Goal: Find specific page/section: Find specific page/section

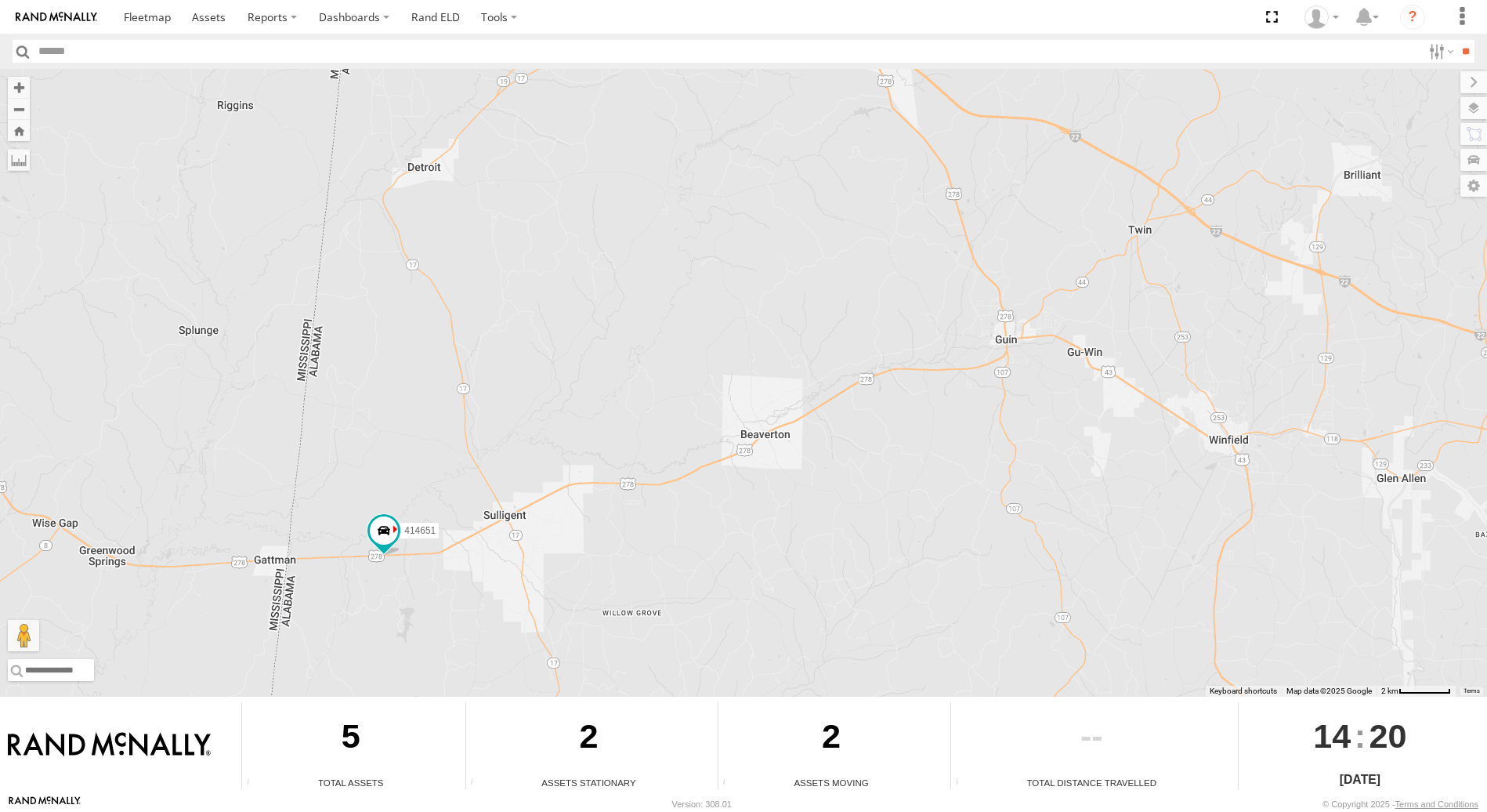
drag, startPoint x: 1203, startPoint y: 395, endPoint x: 463, endPoint y: 454, distance: 742.3
click at [463, 454] on div "414651 (Camera for 361082) 357660104100789" at bounding box center [744, 382] width 1487 height 628
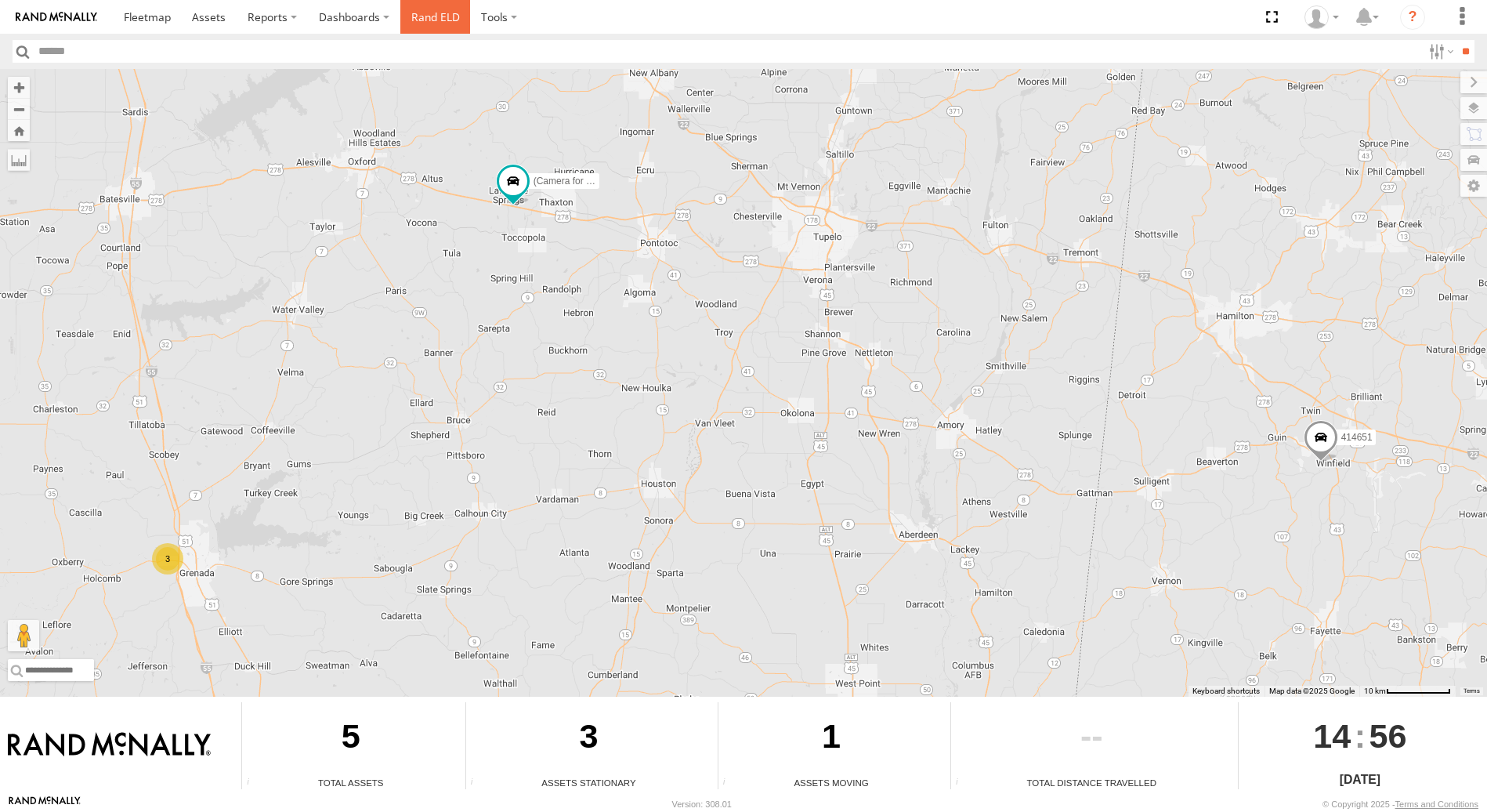
click at [436, 18] on link "Rand ELD" at bounding box center [435, 16] width 70 height 33
